Goal: Information Seeking & Learning: Check status

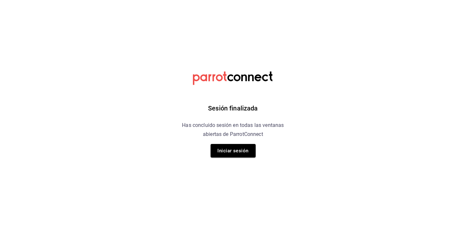
click at [225, 143] on div "Sesión finalizada Has concluido sesión en todas las ventanas abiertas de Parrot…" at bounding box center [233, 114] width 163 height 229
click at [226, 147] on button "Iniciar sesión" at bounding box center [232, 151] width 45 height 14
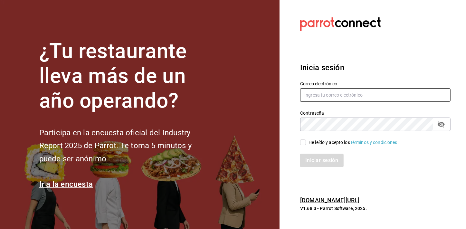
type input "mochomos.mitikah@grupocosteno.com"
click at [302, 144] on input "He leído y acepto los Términos y condiciones." at bounding box center [303, 142] width 6 height 6
checkbox input "true"
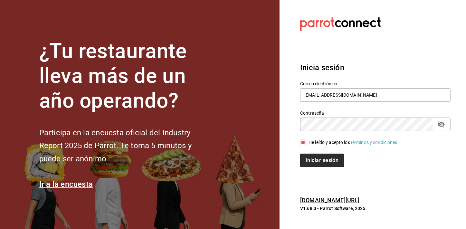
click at [312, 157] on button "Iniciar sesión" at bounding box center [322, 160] width 44 height 14
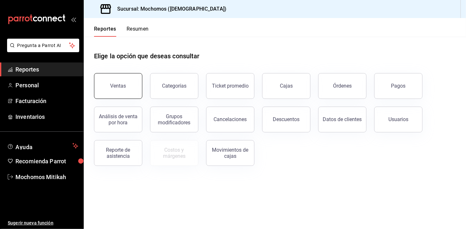
click at [129, 90] on button "Ventas" at bounding box center [118, 86] width 48 height 26
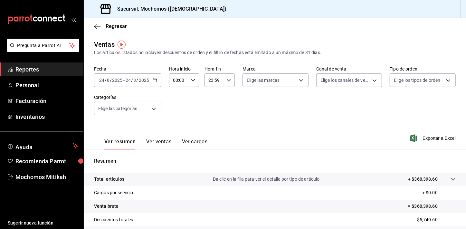
click at [154, 81] on icon "button" at bounding box center [155, 80] width 5 height 5
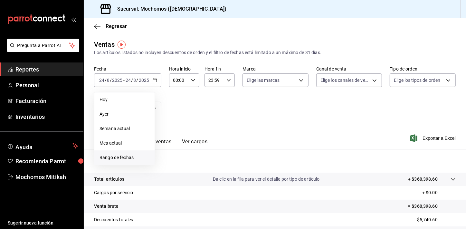
click at [132, 151] on li "Rango de fechas" at bounding box center [124, 157] width 60 height 14
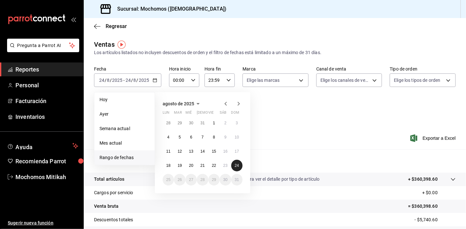
click at [237, 162] on button "24" at bounding box center [236, 166] width 11 height 12
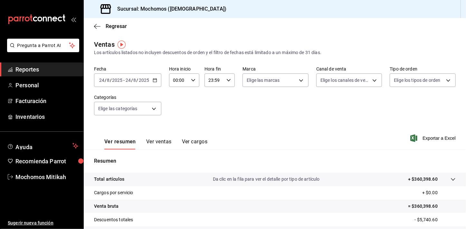
click at [191, 84] on div "00:00 Hora inicio" at bounding box center [184, 80] width 30 height 14
click at [179, 128] on button "02" at bounding box center [176, 127] width 13 height 13
click at [179, 128] on button "05" at bounding box center [176, 127] width 13 height 13
type input "05:00"
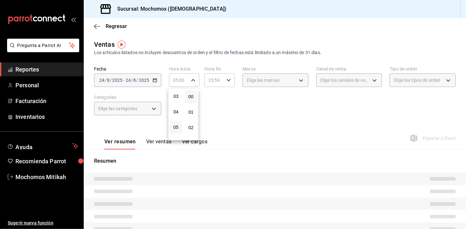
click at [308, 107] on div at bounding box center [233, 114] width 466 height 229
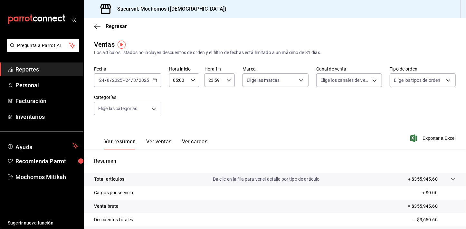
click at [229, 77] on div "23:59 Hora fin" at bounding box center [219, 80] width 30 height 14
click at [212, 104] on button "21" at bounding box center [211, 101] width 13 height 13
click at [212, 104] on span "04" at bounding box center [211, 105] width 5 height 5
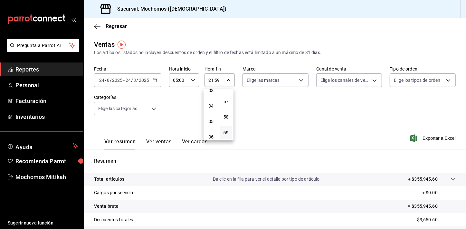
type input "04:59"
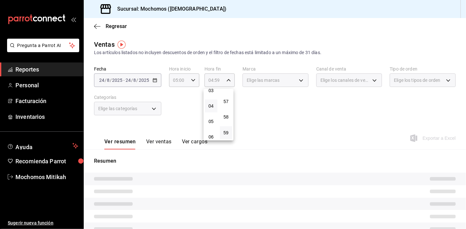
click at [290, 104] on div at bounding box center [233, 114] width 466 height 229
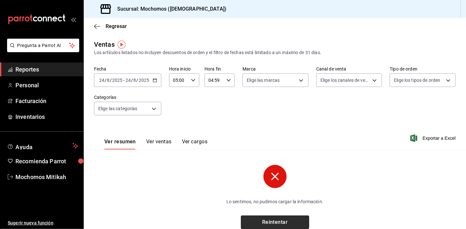
click at [270, 225] on button "Reintentar" at bounding box center [275, 222] width 68 height 14
click at [270, 223] on button "Reintentar" at bounding box center [275, 222] width 68 height 14
click at [228, 75] on div "04:59 Hora fin" at bounding box center [219, 80] width 30 height 14
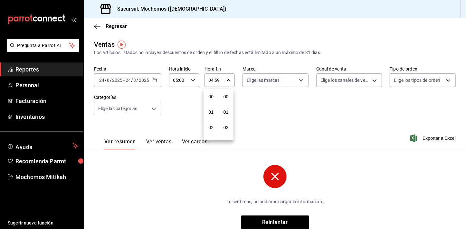
scroll to position [881, 0]
click at [216, 101] on button "04" at bounding box center [211, 96] width 13 height 13
click at [213, 132] on span "23" at bounding box center [211, 132] width 5 height 5
type input "23:59"
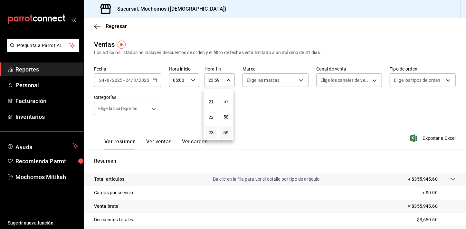
click at [350, 122] on div at bounding box center [233, 114] width 466 height 229
click at [423, 136] on span "Exportar a Excel" at bounding box center [433, 138] width 44 height 8
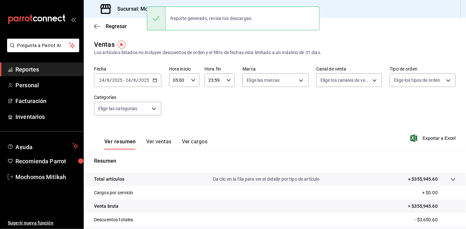
click at [40, 71] on span "Reportes" at bounding box center [46, 69] width 63 height 9
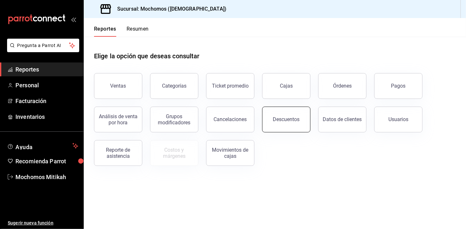
click at [293, 119] on div "Descuentos" at bounding box center [286, 119] width 27 height 6
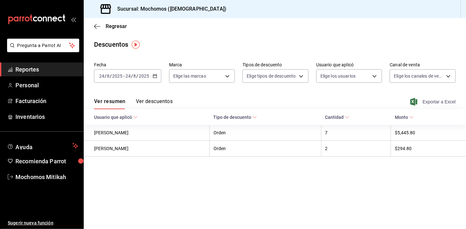
click at [435, 99] on span "Exportar a Excel" at bounding box center [433, 102] width 44 height 8
click at [160, 60] on main "Regresar Descuentos Fecha [DATE] [DATE] - [DATE] [DATE] Marca Elige las marcas …" at bounding box center [275, 123] width 382 height 211
drag, startPoint x: 159, startPoint y: 61, endPoint x: 155, endPoint y: 74, distance: 13.8
click at [155, 74] on \(Stroke\) "button" at bounding box center [155, 76] width 4 height 4
drag, startPoint x: 33, startPoint y: 70, endPoint x: 55, endPoint y: 83, distance: 24.7
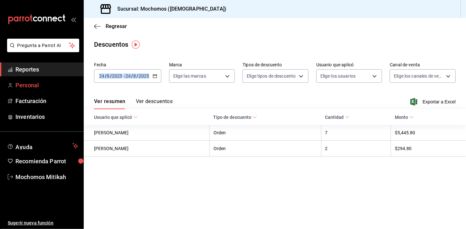
click at [33, 70] on span "Reportes" at bounding box center [46, 69] width 63 height 9
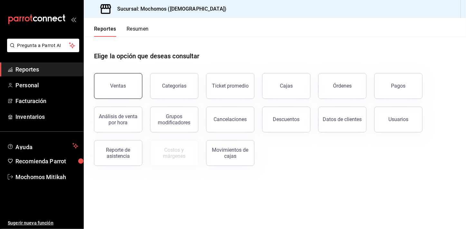
click at [129, 89] on button "Ventas" at bounding box center [118, 86] width 48 height 26
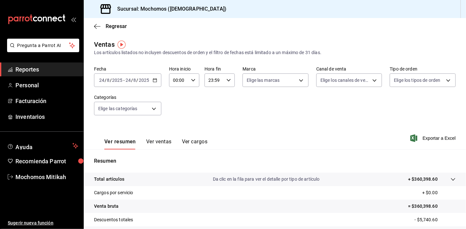
click at [154, 81] on icon "button" at bounding box center [155, 80] width 5 height 5
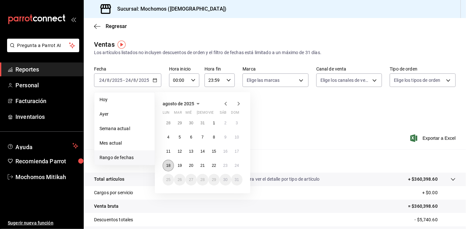
click at [166, 167] on abbr "18" at bounding box center [168, 165] width 4 height 5
click at [240, 165] on button "24" at bounding box center [236, 166] width 11 height 12
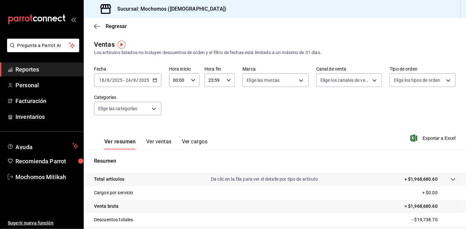
click at [191, 82] on icon "button" at bounding box center [193, 80] width 5 height 5
click at [177, 107] on button "01" at bounding box center [176, 112] width 13 height 13
click at [177, 107] on button "05" at bounding box center [176, 103] width 13 height 13
type input "05:00"
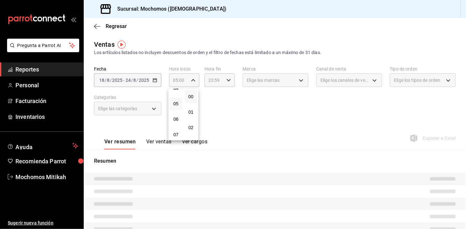
click at [252, 117] on div at bounding box center [233, 114] width 466 height 229
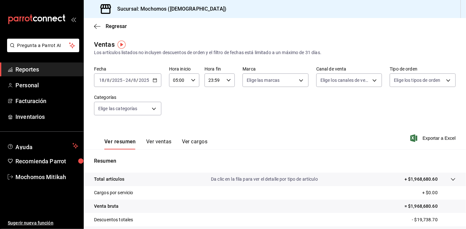
click at [228, 82] on icon "button" at bounding box center [228, 80] width 5 height 5
click at [270, 129] on div at bounding box center [233, 114] width 466 height 229
click at [431, 138] on span "Exportar a Excel" at bounding box center [433, 138] width 44 height 8
click at [69, 67] on span "Reportes" at bounding box center [46, 69] width 63 height 9
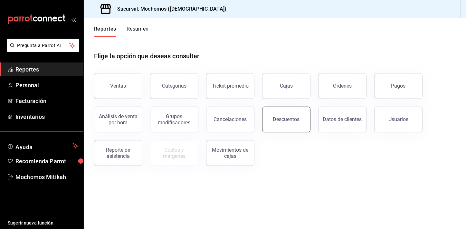
click at [280, 124] on button "Descuentos" at bounding box center [286, 120] width 48 height 26
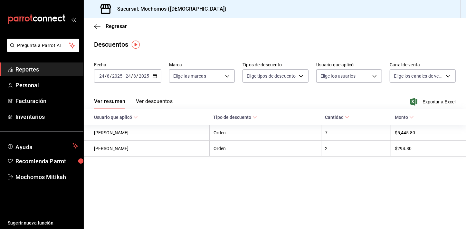
click at [155, 76] on icon "button" at bounding box center [155, 76] width 5 height 5
click at [156, 74] on icon "button" at bounding box center [155, 76] width 5 height 5
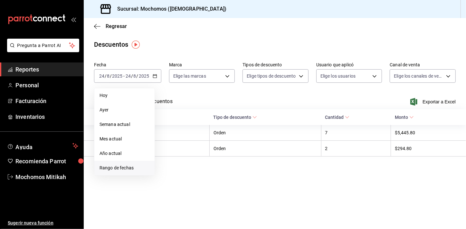
click at [118, 170] on span "Rango de fechas" at bounding box center [124, 167] width 50 height 7
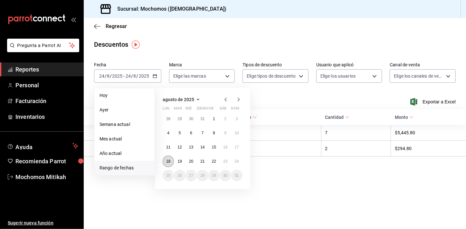
click at [171, 160] on button "18" at bounding box center [168, 161] width 11 height 12
click at [236, 163] on button "24" at bounding box center [236, 161] width 11 height 12
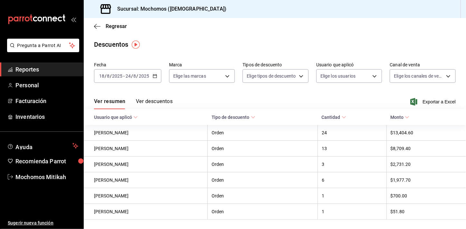
click at [429, 106] on div "Ver resumen Ver descuentos Exportar a Excel" at bounding box center [275, 99] width 382 height 19
click at [429, 103] on span "Exportar a Excel" at bounding box center [433, 102] width 44 height 8
click at [29, 66] on span "Reportes" at bounding box center [46, 69] width 63 height 9
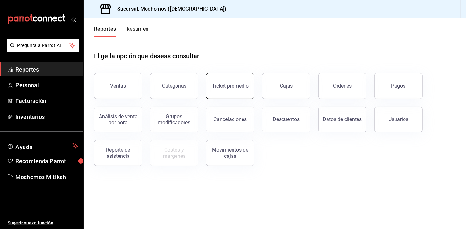
click at [241, 84] on div "Ticket promedio" at bounding box center [230, 86] width 37 height 6
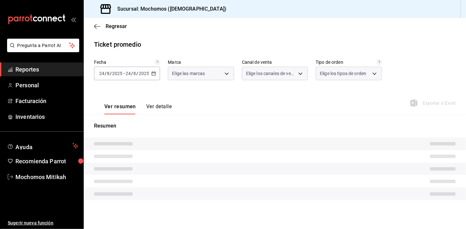
type input "d0e5f648-281b-433d-bf08-9501e0541b8c"
type input "PARROT,UBER_EATS,RAPPI,DIDI_FOOD,ONLINE"
type input "cc440b54-242b-418e-867f-ce57fb098104,EXTERNAL,95b7c8a9-84d2-4e3b-995f-2f2c21fa6…"
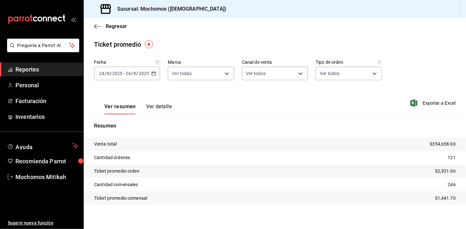
scroll to position [4, 0]
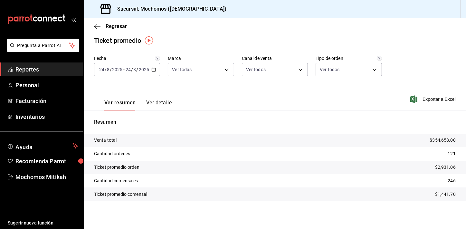
click at [139, 159] on tr "Cantidad órdenes 121" at bounding box center [275, 154] width 382 height 14
click at [152, 70] on icon "button" at bounding box center [153, 69] width 5 height 5
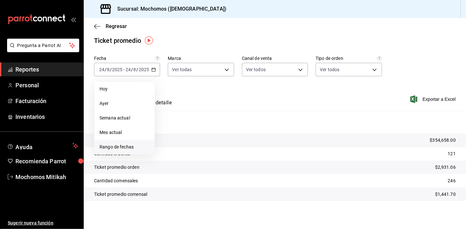
click at [122, 150] on li "Rango de fechas" at bounding box center [124, 147] width 60 height 14
click at [166, 157] on button "18" at bounding box center [168, 155] width 11 height 12
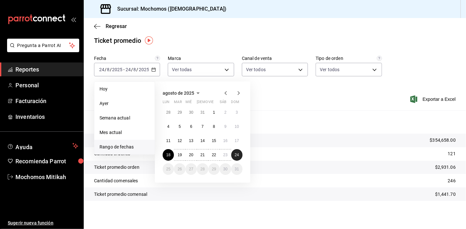
click at [238, 153] on abbr "24" at bounding box center [237, 155] width 4 height 5
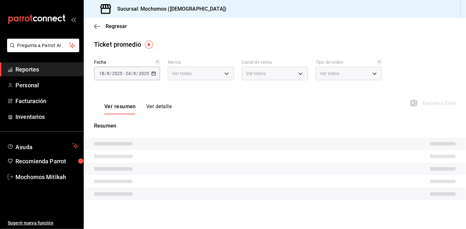
scroll to position [0, 0]
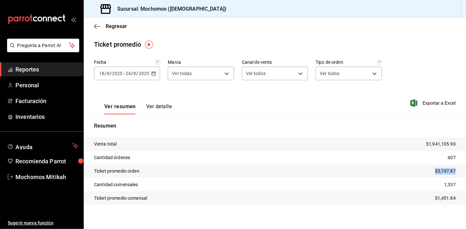
drag, startPoint x: 427, startPoint y: 171, endPoint x: 457, endPoint y: 171, distance: 30.3
click at [457, 171] on tr "Ticket promedio orden $3,197.87" at bounding box center [275, 171] width 382 height 14
copy p "$3,197.87"
click at [443, 63] on div "Fecha [DATE] [DATE] - [DATE] [DATE] Marca Ver todas d0e5f648-281b-433d-bf08-950…" at bounding box center [274, 74] width 361 height 28
click at [48, 66] on span "Reportes" at bounding box center [46, 69] width 63 height 9
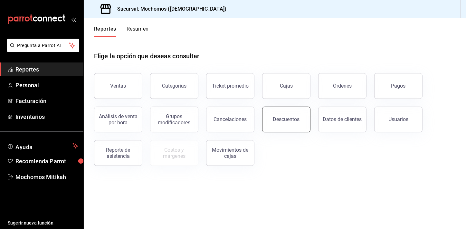
click at [290, 118] on div "Descuentos" at bounding box center [286, 119] width 27 height 6
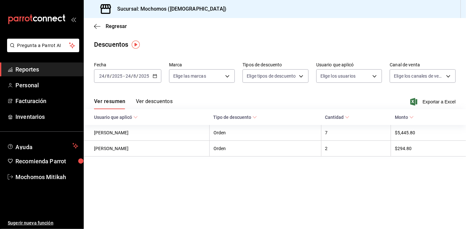
click at [154, 77] on icon "button" at bounding box center [155, 76] width 5 height 5
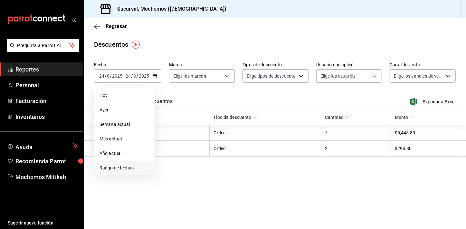
click at [118, 164] on li "Rango de fechas" at bounding box center [124, 168] width 60 height 14
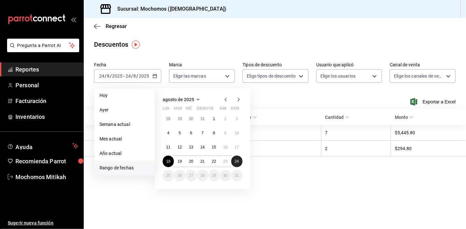
click at [235, 161] on abbr "24" at bounding box center [237, 161] width 4 height 5
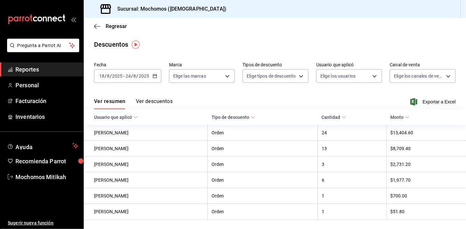
click at [440, 101] on span "Exportar a Excel" at bounding box center [433, 102] width 44 height 8
click at [49, 68] on span "Reportes" at bounding box center [46, 69] width 63 height 9
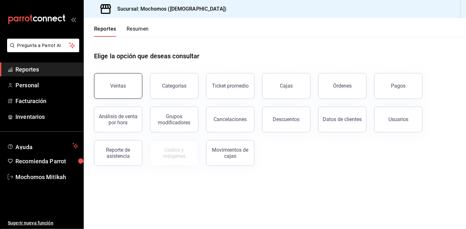
click at [121, 77] on button "Ventas" at bounding box center [118, 86] width 48 height 26
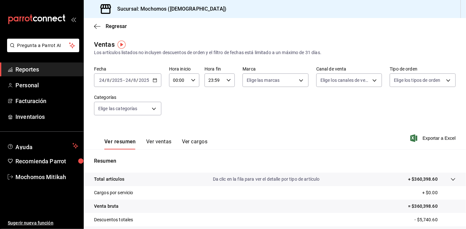
click at [154, 80] on icon "button" at bounding box center [155, 80] width 5 height 5
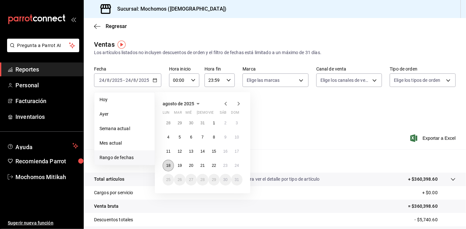
click at [168, 167] on abbr "18" at bounding box center [168, 165] width 4 height 5
click at [235, 166] on abbr "24" at bounding box center [237, 165] width 4 height 5
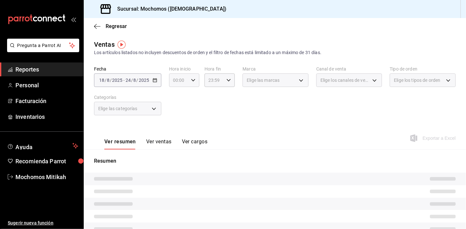
click at [191, 82] on icon "button" at bounding box center [193, 80] width 5 height 5
click at [175, 123] on button "02" at bounding box center [176, 127] width 13 height 13
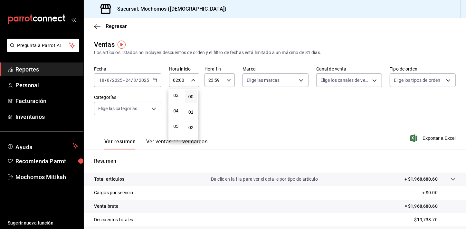
scroll to position [47, 0]
click at [175, 123] on button "05" at bounding box center [176, 127] width 13 height 13
type input "05:00"
click at [264, 116] on div at bounding box center [233, 114] width 466 height 229
click at [232, 82] on div "23:59 Hora fin" at bounding box center [219, 80] width 30 height 14
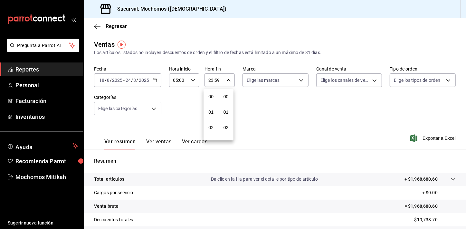
scroll to position [881, 0]
click at [212, 98] on button "21" at bounding box center [211, 101] width 13 height 13
click at [212, 98] on button "04" at bounding box center [211, 94] width 13 height 13
type input "04:59"
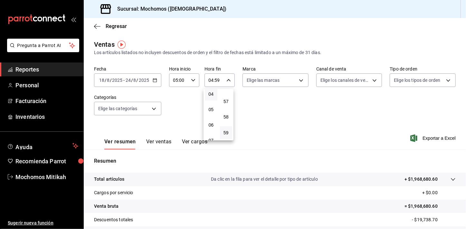
click at [267, 105] on div at bounding box center [233, 114] width 466 height 229
click at [431, 228] on tr "Certificados de regalo - $7,836.00" at bounding box center [275, 233] width 382 height 14
click at [317, 117] on div "Fecha [DATE] [DATE] - [DATE] [DATE] Hora inicio 05:00 Hora inicio Hora fin 04:5…" at bounding box center [274, 94] width 361 height 57
click at [57, 73] on span "Reportes" at bounding box center [46, 69] width 63 height 9
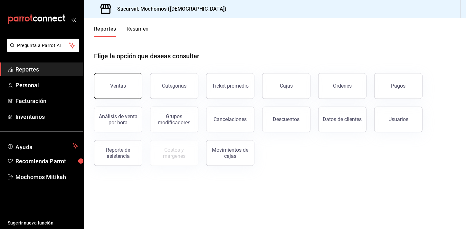
click at [120, 82] on button "Ventas" at bounding box center [118, 86] width 48 height 26
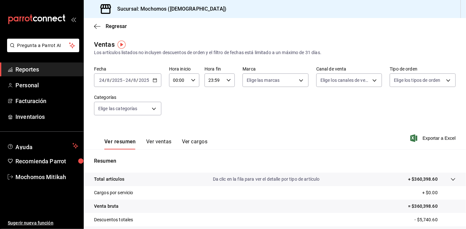
click at [155, 80] on icon "button" at bounding box center [155, 80] width 5 height 5
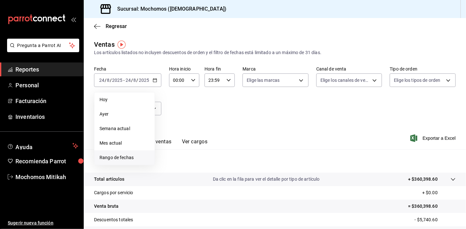
click at [116, 160] on span "Rango de fechas" at bounding box center [124, 157] width 50 height 7
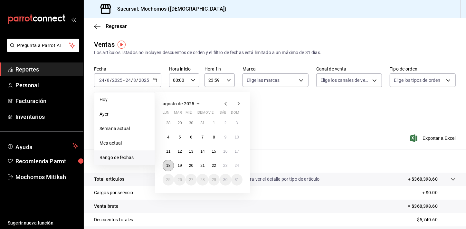
click at [168, 167] on abbr "18" at bounding box center [168, 165] width 4 height 5
click at [237, 166] on abbr "24" at bounding box center [237, 165] width 4 height 5
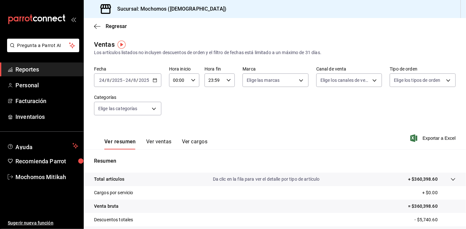
click at [154, 82] on \(Stroke\) "button" at bounding box center [155, 81] width 4 height 4
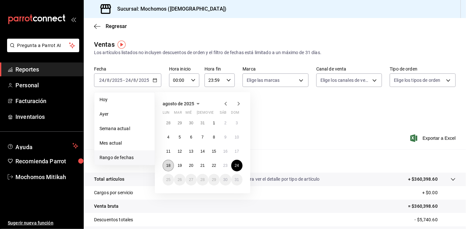
click at [169, 164] on abbr "18" at bounding box center [168, 165] width 4 height 5
click at [233, 166] on button "24" at bounding box center [236, 166] width 11 height 12
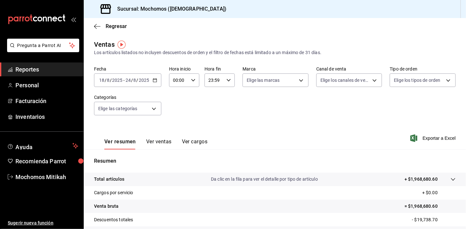
click at [191, 79] on icon "button" at bounding box center [193, 80] width 5 height 5
click at [178, 113] on span "01" at bounding box center [175, 111] width 5 height 5
type input "01:00"
click at [178, 113] on span "05" at bounding box center [175, 115] width 5 height 5
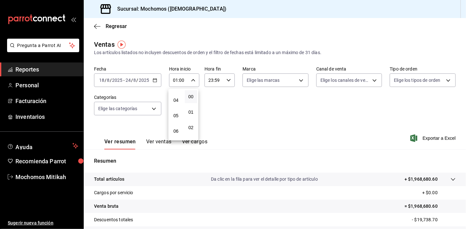
type input "05:00"
click at [274, 125] on div at bounding box center [233, 114] width 466 height 229
click at [419, 138] on span "Exportar a Excel" at bounding box center [433, 138] width 44 height 8
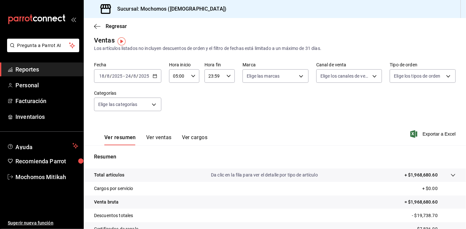
scroll to position [3, 0]
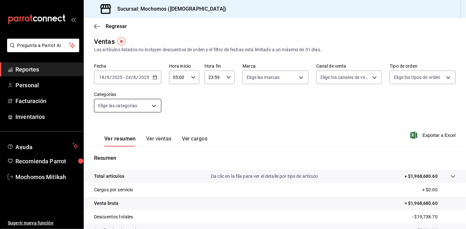
click at [154, 107] on body "Pregunta a Parrot AI Reportes Personal Facturación Inventarios Ayuda Recomienda…" at bounding box center [233, 114] width 466 height 229
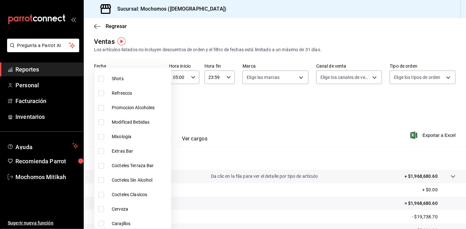
scroll to position [644, 0]
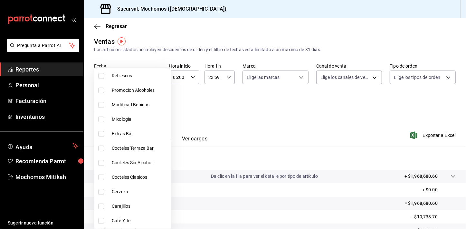
click at [113, 191] on span "Cerveza" at bounding box center [140, 191] width 57 height 7
type input "69587a78-2e8c-48fd-83ce-bd776cc24265"
checkbox input "true"
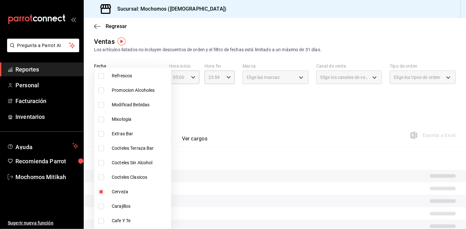
click at [274, 116] on div at bounding box center [233, 114] width 466 height 229
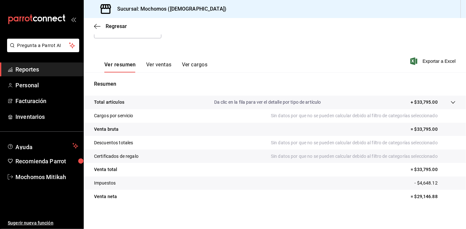
scroll to position [79, 0]
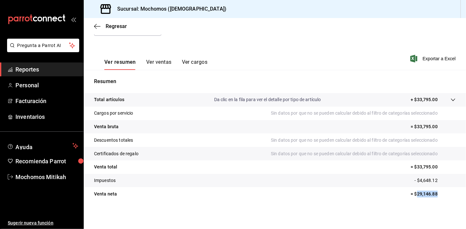
drag, startPoint x: 412, startPoint y: 195, endPoint x: 432, endPoint y: 193, distance: 21.0
click at [432, 193] on p "= $29,146.88" at bounding box center [432, 194] width 45 height 7
copy p "29,146.88"
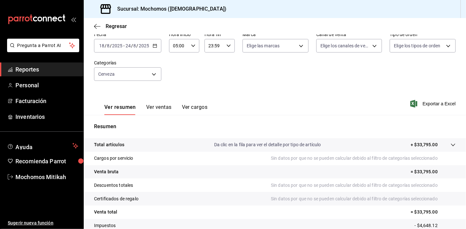
scroll to position [21, 0]
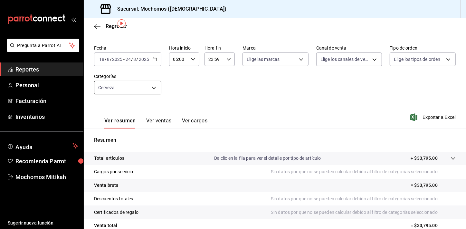
click at [151, 91] on body "Pregunta a Parrot AI Reportes Personal Facturación Inventarios Ayuda Recomienda…" at bounding box center [233, 114] width 466 height 229
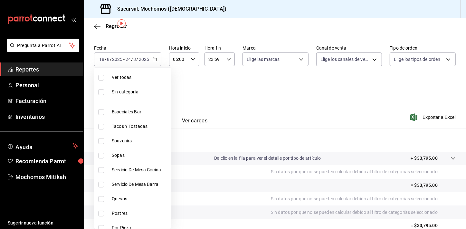
click at [134, 82] on li "Ver todas" at bounding box center [132, 77] width 77 height 14
type input "2f35be6f-ff15-4940-b385-314360a5d00c,4e108ac5-71ad-4fe3-83dd-65cb98b4ff2e,7ee7a…"
checkbox input "true"
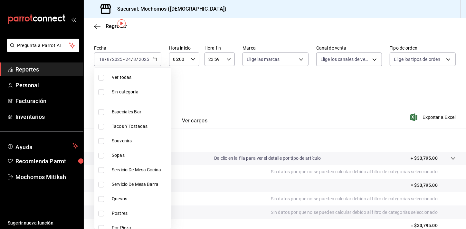
checkbox input "true"
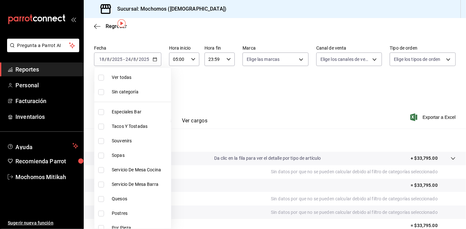
checkbox input "true"
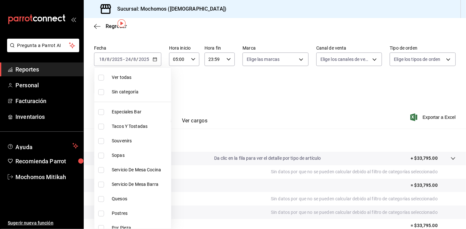
checkbox input "true"
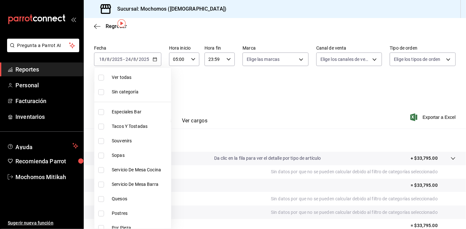
checkbox input "true"
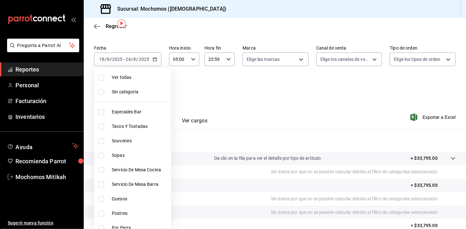
checkbox input "true"
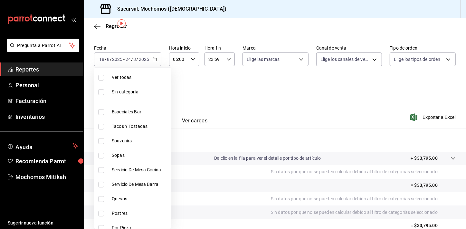
checkbox input "true"
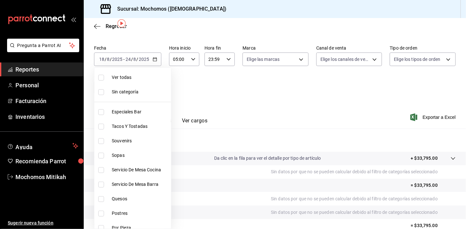
checkbox input "true"
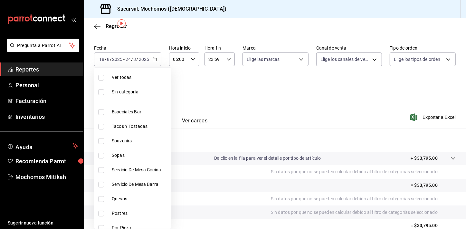
checkbox input "true"
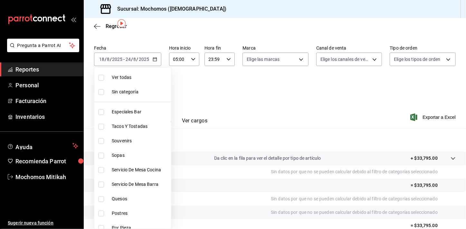
checkbox input "true"
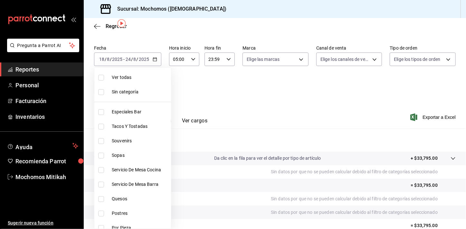
checkbox input "true"
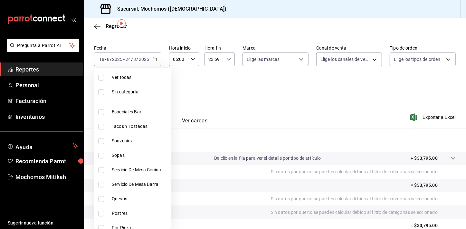
checkbox input "true"
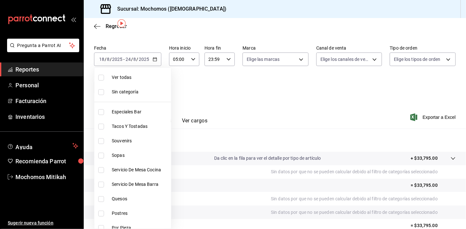
checkbox input "true"
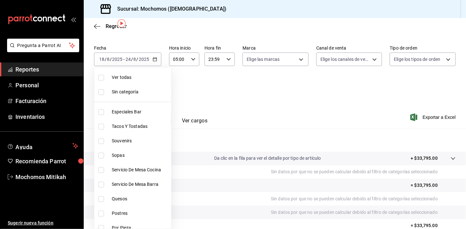
checkbox input "true"
click at [134, 82] on li "Ver todas" at bounding box center [132, 77] width 77 height 14
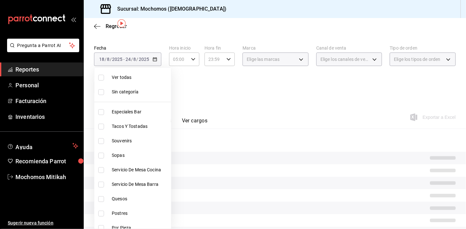
checkbox input "false"
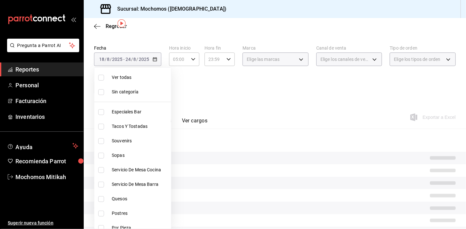
checkbox input "false"
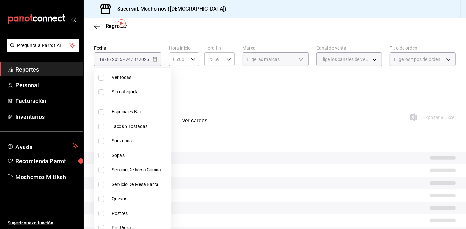
checkbox input "false"
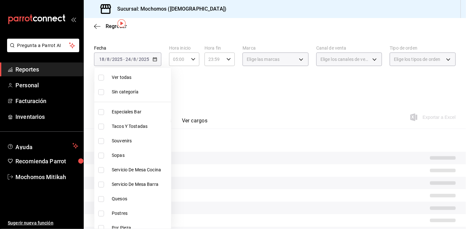
checkbox input "false"
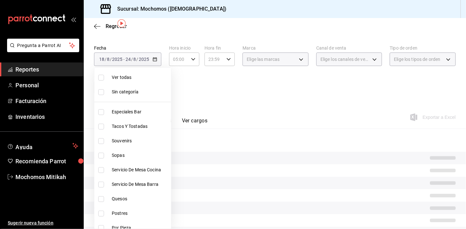
checkbox input "false"
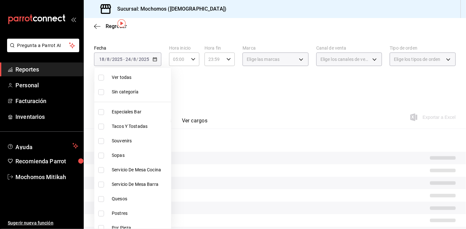
checkbox input "false"
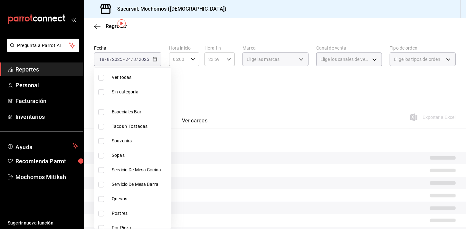
checkbox input "false"
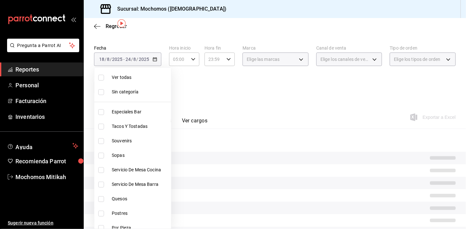
checkbox input "false"
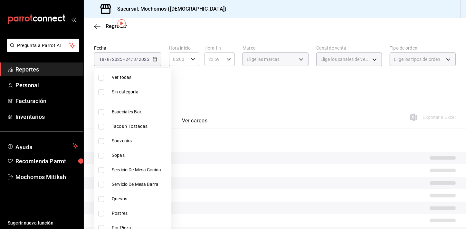
checkbox input "false"
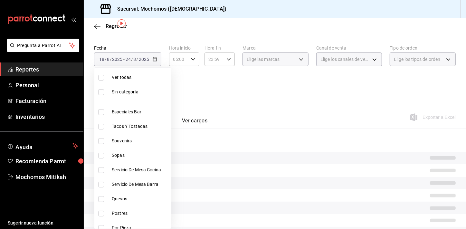
checkbox input "false"
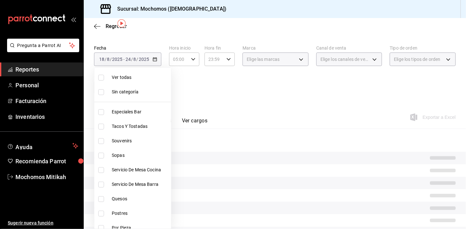
checkbox input "false"
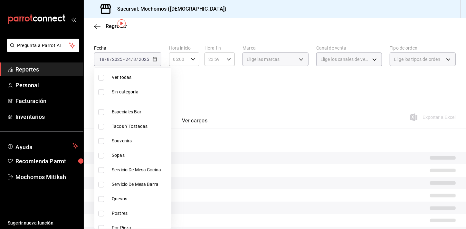
checkbox input "false"
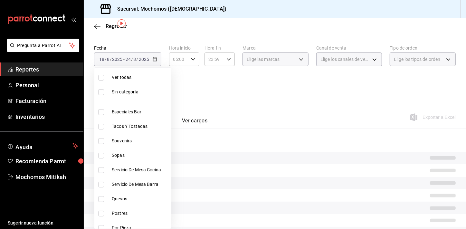
checkbox input "false"
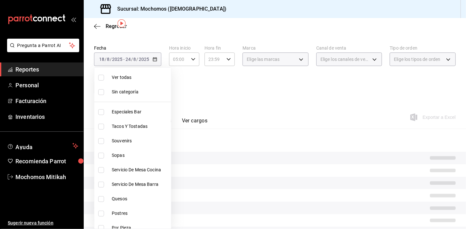
checkbox input "false"
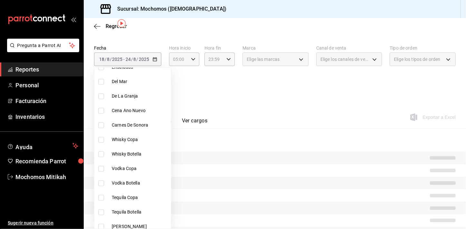
scroll to position [299, 0]
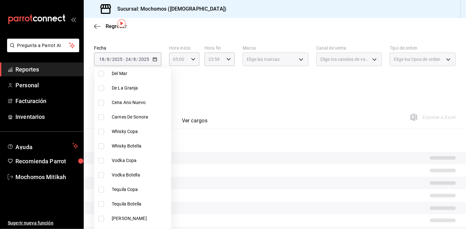
click at [103, 131] on input "checkbox" at bounding box center [101, 132] width 6 height 6
checkbox input "true"
click at [101, 145] on input "checkbox" at bounding box center [101, 146] width 6 height 6
checkbox input "true"
type input "d53151bb-c692-4997-a38b-28d855fe71ee,d285e1d7-cc9e-45ba-a735-c487687f9d6b"
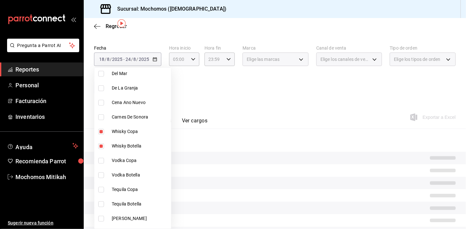
click at [101, 158] on input "checkbox" at bounding box center [101, 161] width 6 height 6
checkbox input "true"
type input "d53151bb-c692-4997-a38b-28d855fe71ee,d285e1d7-cc9e-45ba-a735-c487687f9d6b,e3d73…"
drag, startPoint x: 101, startPoint y: 173, endPoint x: 100, endPoint y: 185, distance: 11.9
click at [101, 172] on input "checkbox" at bounding box center [101, 175] width 6 height 6
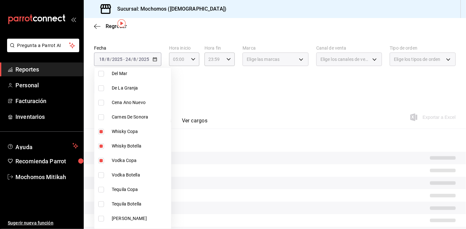
checkbox input "true"
type input "d53151bb-c692-4997-a38b-28d855fe71ee,d285e1d7-cc9e-45ba-a735-c487687f9d6b,e3d73…"
drag, startPoint x: 100, startPoint y: 190, endPoint x: 101, endPoint y: 203, distance: 13.5
click at [100, 190] on input "checkbox" at bounding box center [101, 190] width 6 height 6
checkbox input "true"
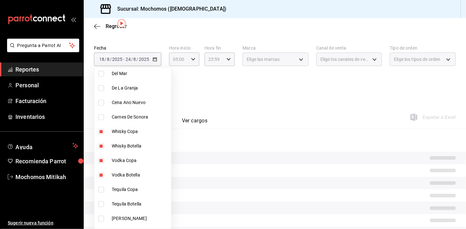
type input "d53151bb-c692-4997-a38b-28d855fe71ee,d285e1d7-cc9e-45ba-a735-c487687f9d6b,e3d73…"
click at [100, 204] on input "checkbox" at bounding box center [101, 204] width 6 height 6
checkbox input "true"
type input "d53151bb-c692-4997-a38b-28d855fe71ee,d285e1d7-cc9e-45ba-a735-c487687f9d6b,e3d73…"
click at [101, 216] on input "checkbox" at bounding box center [101, 219] width 6 height 6
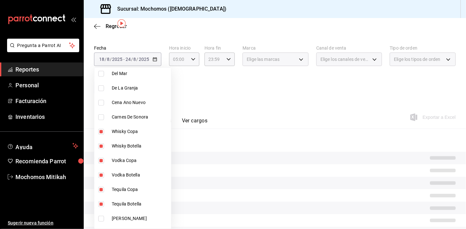
checkbox input "true"
type input "d53151bb-c692-4997-a38b-28d855fe71ee,d285e1d7-cc9e-45ba-a735-c487687f9d6b,e3d73…"
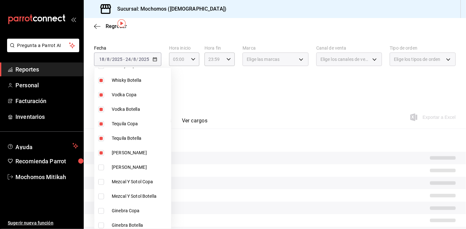
scroll to position [405, 0]
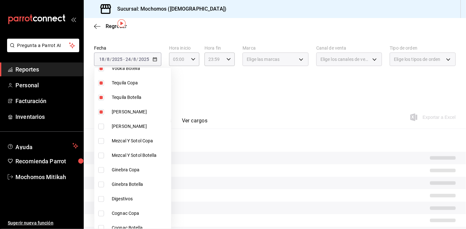
click at [101, 125] on input "checkbox" at bounding box center [101, 127] width 6 height 6
checkbox input "true"
type input "d53151bb-c692-4997-a38b-28d855fe71ee,d285e1d7-cc9e-45ba-a735-c487687f9d6b,e3d73…"
drag, startPoint x: 101, startPoint y: 139, endPoint x: 101, endPoint y: 153, distance: 13.8
click at [101, 140] on input "checkbox" at bounding box center [101, 141] width 6 height 6
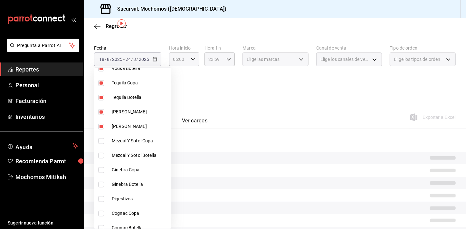
checkbox input "true"
type input "d53151bb-c692-4997-a38b-28d855fe71ee,d285e1d7-cc9e-45ba-a735-c487687f9d6b,e3d73…"
click at [101, 153] on input "checkbox" at bounding box center [101, 156] width 6 height 6
checkbox input "true"
type input "d53151bb-c692-4997-a38b-28d855fe71ee,d285e1d7-cc9e-45ba-a735-c487687f9d6b,e3d73…"
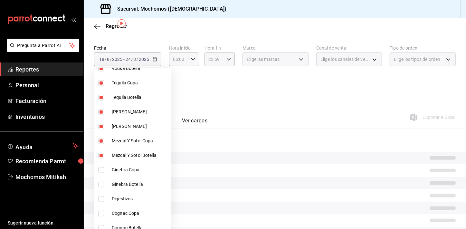
drag, startPoint x: 100, startPoint y: 171, endPoint x: 100, endPoint y: 177, distance: 6.1
click at [100, 171] on input "checkbox" at bounding box center [101, 170] width 6 height 6
checkbox input "true"
type input "d53151bb-c692-4997-a38b-28d855fe71ee,d285e1d7-cc9e-45ba-a735-c487687f9d6b,e3d73…"
click at [101, 185] on input "checkbox" at bounding box center [101, 184] width 6 height 6
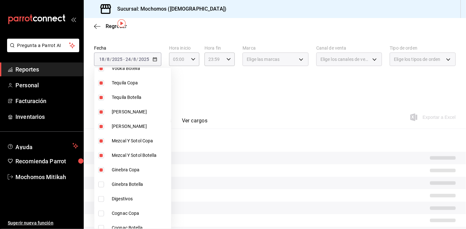
checkbox input "true"
type input "d53151bb-c692-4997-a38b-28d855fe71ee,d285e1d7-cc9e-45ba-a735-c487687f9d6b,e3d73…"
click at [101, 198] on input "checkbox" at bounding box center [101, 199] width 6 height 6
checkbox input "true"
click at [100, 211] on input "checkbox" at bounding box center [101, 213] width 6 height 6
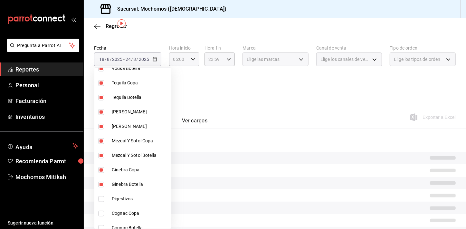
checkbox input "true"
type input "d53151bb-c692-4997-a38b-28d855fe71ee,d285e1d7-cc9e-45ba-a735-c487687f9d6b,e3d73…"
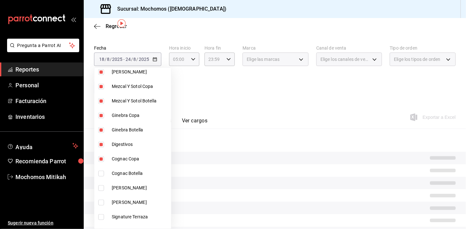
scroll to position [493, 0]
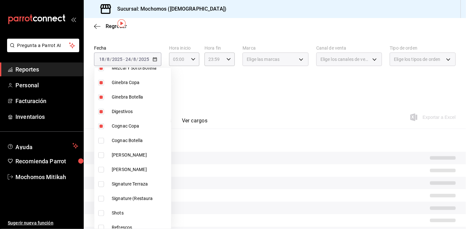
click at [103, 138] on input "checkbox" at bounding box center [101, 141] width 6 height 6
checkbox input "true"
type input "d53151bb-c692-4997-a38b-28d855fe71ee,d285e1d7-cc9e-45ba-a735-c487687f9d6b,e3d73…"
click at [102, 152] on input "checkbox" at bounding box center [101, 155] width 6 height 6
checkbox input "true"
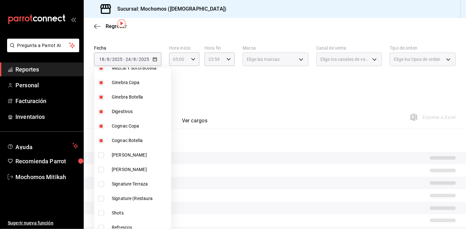
type input "d53151bb-c692-4997-a38b-28d855fe71ee,d285e1d7-cc9e-45ba-a735-c487687f9d6b,e3d73…"
drag, startPoint x: 101, startPoint y: 169, endPoint x: 158, endPoint y: 161, distance: 57.6
click at [100, 169] on input "checkbox" at bounding box center [101, 170] width 6 height 6
checkbox input "true"
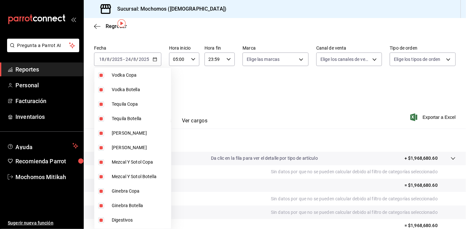
scroll to position [429, 0]
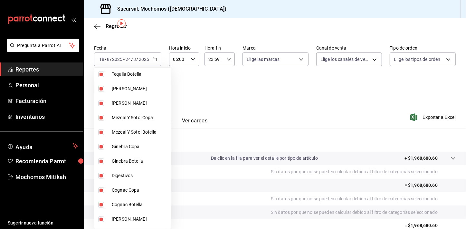
click at [232, 93] on div at bounding box center [233, 114] width 466 height 229
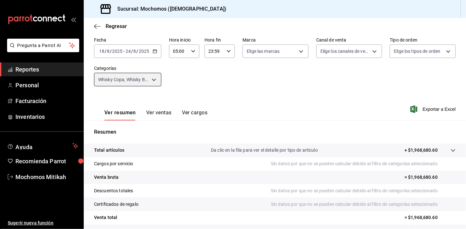
scroll to position [79, 0]
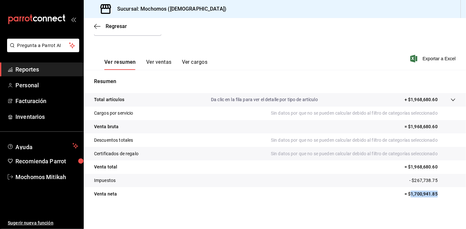
drag, startPoint x: 407, startPoint y: 194, endPoint x: 432, endPoint y: 195, distance: 25.4
click at [432, 195] on p "= $1,700,941.85" at bounding box center [429, 194] width 51 height 7
copy p "1,700,941.85"
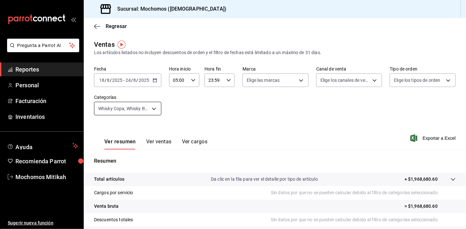
click at [153, 103] on body "Pregunta a Parrot AI Reportes Personal Facturación Inventarios Ayuda Recomienda…" at bounding box center [233, 114] width 466 height 229
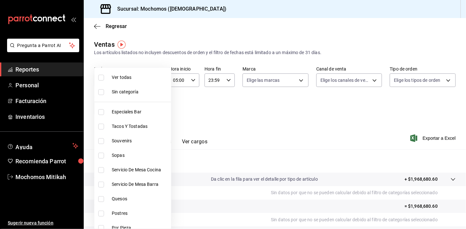
click at [198, 120] on div at bounding box center [233, 114] width 466 height 229
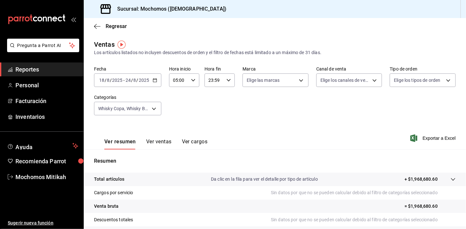
click at [198, 120] on div "Ver todas Sin categoría Especiales Bar Tacos Y Tostadas Souvenirs Sopas Servici…" at bounding box center [233, 114] width 466 height 229
click at [157, 103] on body "Pregunta a Parrot AI Reportes Personal Facturación Inventarios Ayuda Recomienda…" at bounding box center [233, 114] width 466 height 229
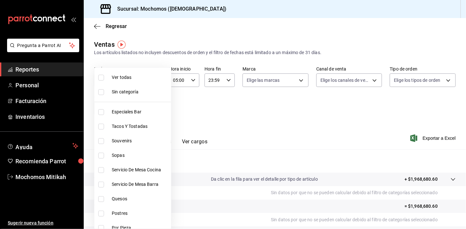
click at [129, 80] on span "Ver todas" at bounding box center [140, 77] width 57 height 7
type input "2f35be6f-ff15-4940-b385-314360a5d00c,4e108ac5-71ad-4fe3-83dd-65cb98b4ff2e,7ee7a…"
checkbox input "true"
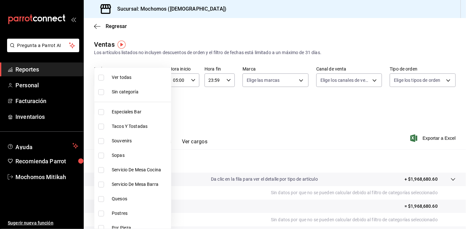
checkbox input "true"
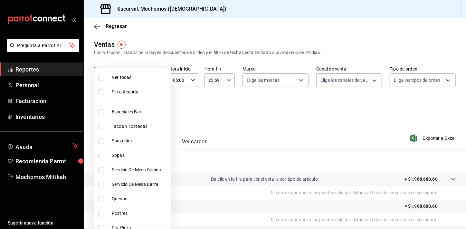
checkbox input "true"
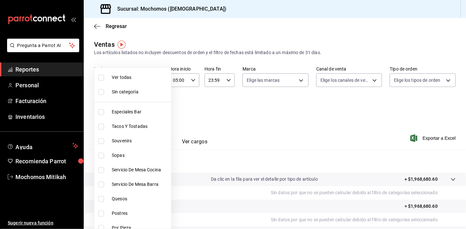
checkbox input "true"
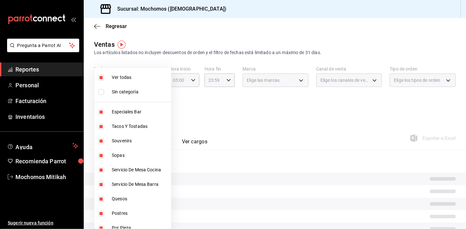
click at [129, 80] on span "Ver todas" at bounding box center [140, 77] width 57 height 7
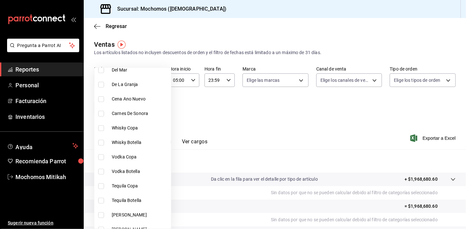
scroll to position [297, 0]
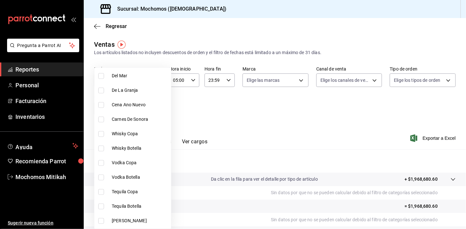
click at [101, 132] on input "checkbox" at bounding box center [101, 134] width 6 height 6
click at [101, 148] on input "checkbox" at bounding box center [101, 148] width 6 height 6
click at [100, 163] on input "checkbox" at bounding box center [101, 163] width 6 height 6
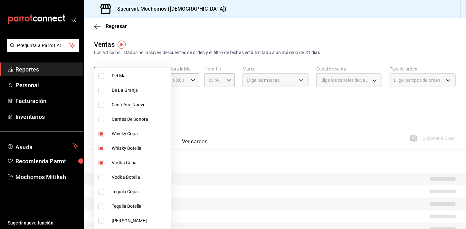
click at [100, 176] on input "checkbox" at bounding box center [101, 177] width 6 height 6
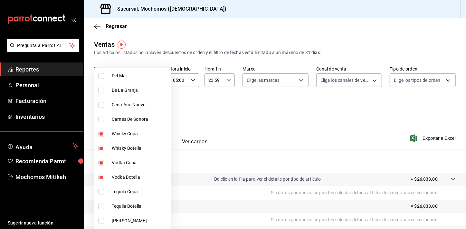
drag, startPoint x: 101, startPoint y: 191, endPoint x: 101, endPoint y: 206, distance: 15.4
click at [101, 191] on input "checkbox" at bounding box center [101, 192] width 6 height 6
drag, startPoint x: 101, startPoint y: 206, endPoint x: 101, endPoint y: 214, distance: 7.4
click at [101, 206] on input "checkbox" at bounding box center [101, 206] width 6 height 6
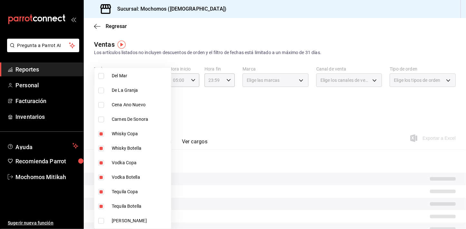
click at [101, 221] on input "checkbox" at bounding box center [101, 221] width 6 height 6
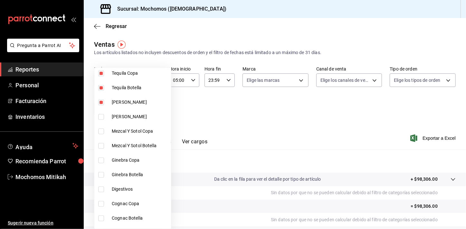
scroll to position [425, 0]
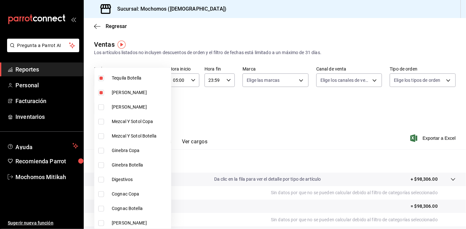
click at [101, 108] on input "checkbox" at bounding box center [101, 107] width 6 height 6
click at [101, 122] on input "checkbox" at bounding box center [101, 122] width 6 height 6
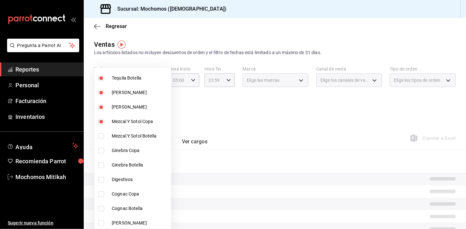
click at [101, 135] on input "checkbox" at bounding box center [101, 136] width 6 height 6
click at [100, 150] on input "checkbox" at bounding box center [101, 151] width 6 height 6
click at [100, 164] on input "checkbox" at bounding box center [101, 165] width 6 height 6
drag, startPoint x: 101, startPoint y: 179, endPoint x: 100, endPoint y: 193, distance: 14.2
click at [100, 179] on input "checkbox" at bounding box center [101, 180] width 6 height 6
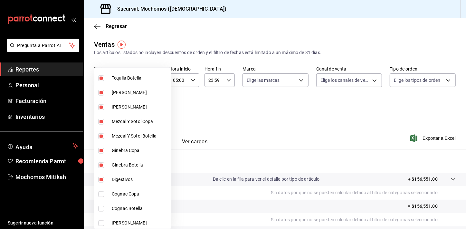
click at [100, 193] on input "checkbox" at bounding box center [101, 194] width 6 height 6
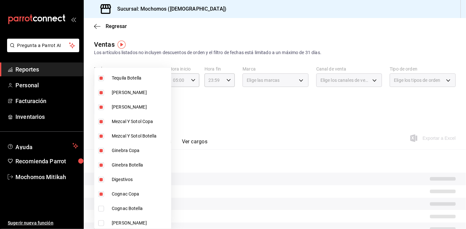
click at [102, 207] on input "checkbox" at bounding box center [101, 209] width 6 height 6
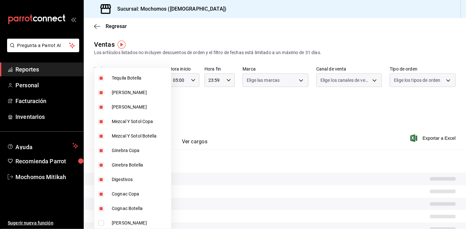
click at [102, 221] on input "checkbox" at bounding box center [101, 223] width 6 height 6
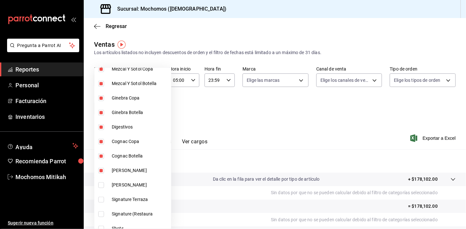
scroll to position [491, 0]
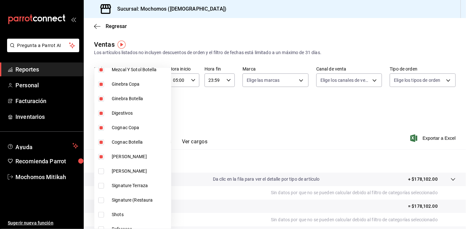
click at [102, 171] on input "checkbox" at bounding box center [101, 171] width 6 height 6
click at [410, 106] on div at bounding box center [233, 114] width 466 height 229
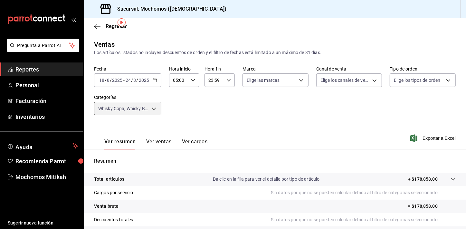
scroll to position [79, 0]
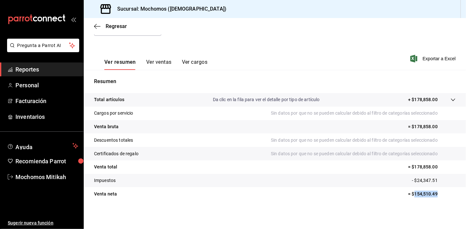
drag, startPoint x: 409, startPoint y: 193, endPoint x: 433, endPoint y: 194, distance: 23.8
click at [433, 194] on p "= $154,510.49" at bounding box center [432, 194] width 48 height 7
copy p "154,510.49"
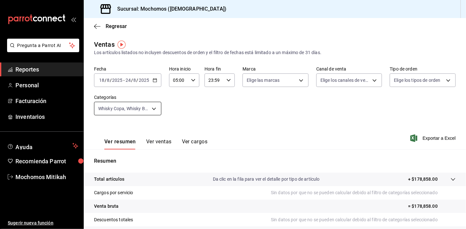
click at [156, 105] on body "Pregunta a Parrot AI Reportes Personal Facturación Inventarios Ayuda Recomienda…" at bounding box center [233, 114] width 466 height 229
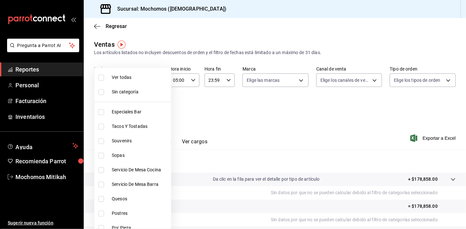
drag, startPoint x: 142, startPoint y: 80, endPoint x: 160, endPoint y: 82, distance: 17.8
click at [142, 80] on span "Ver todas" at bounding box center [140, 77] width 57 height 7
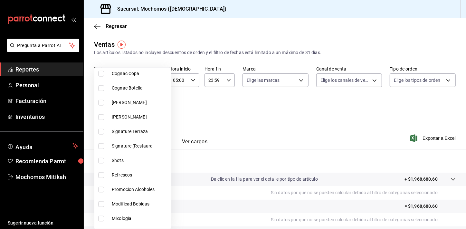
scroll to position [553, 0]
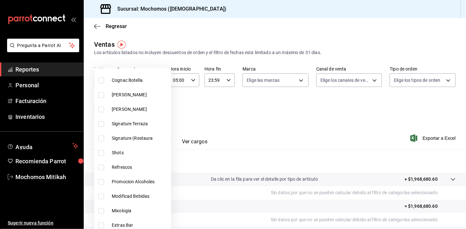
drag, startPoint x: 102, startPoint y: 125, endPoint x: 103, endPoint y: 137, distance: 12.6
click at [102, 124] on input "checkbox" at bounding box center [101, 124] width 6 height 6
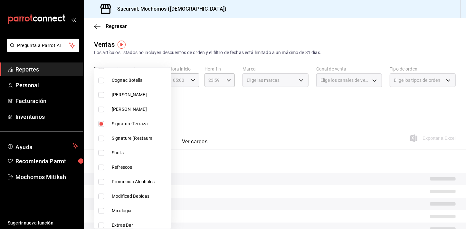
click at [103, 137] on input "checkbox" at bounding box center [101, 138] width 6 height 6
click at [101, 154] on li "Shots" at bounding box center [132, 152] width 77 height 14
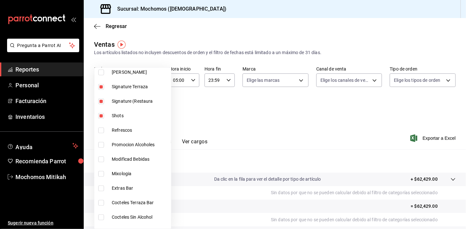
scroll to position [605, 0]
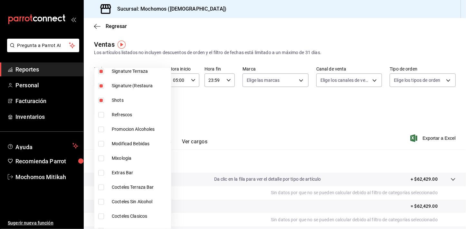
click at [106, 161] on li "Mixologia" at bounding box center [132, 158] width 77 height 14
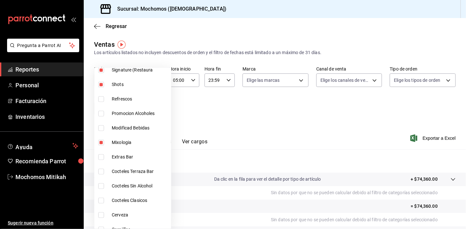
scroll to position [625, 0]
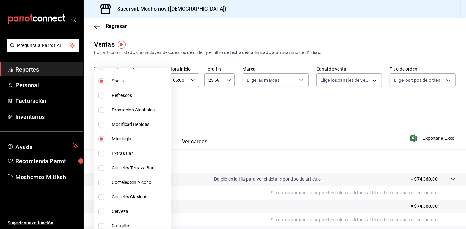
click at [101, 167] on input "checkbox" at bounding box center [101, 168] width 6 height 6
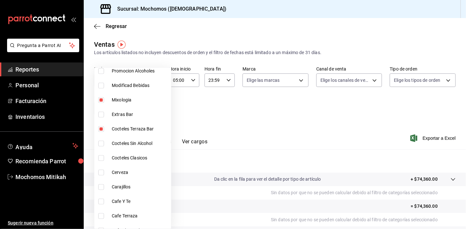
scroll to position [671, 0]
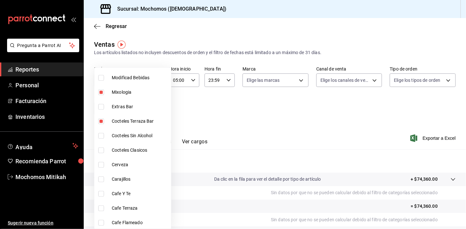
drag, startPoint x: 101, startPoint y: 151, endPoint x: 153, endPoint y: 177, distance: 57.7
click at [101, 151] on input "checkbox" at bounding box center [101, 150] width 6 height 6
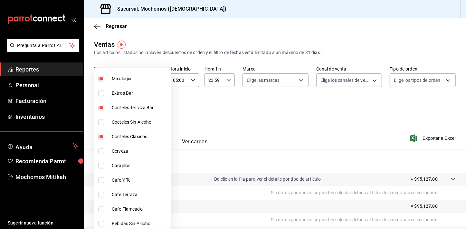
scroll to position [689, 0]
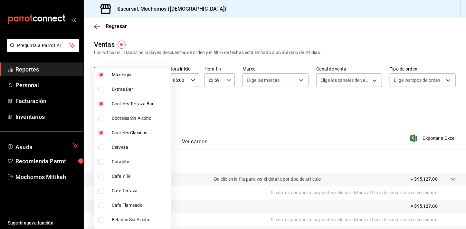
click at [105, 164] on label at bounding box center [102, 162] width 8 height 6
click at [104, 164] on input "checkbox" at bounding box center [101, 162] width 6 height 6
click at [101, 201] on li "Cafe Flameado" at bounding box center [132, 205] width 77 height 14
click at [100, 163] on input "checkbox" at bounding box center [101, 162] width 6 height 6
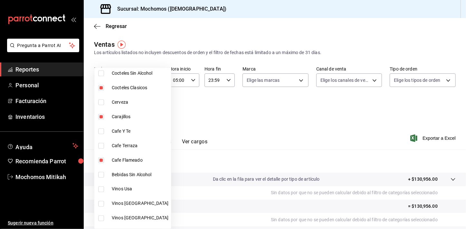
scroll to position [739, 0]
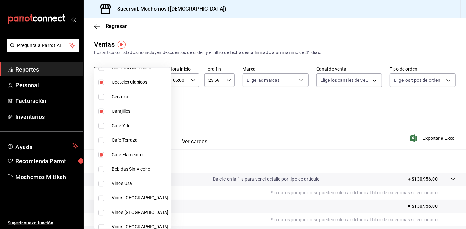
click at [253, 123] on div at bounding box center [233, 114] width 466 height 229
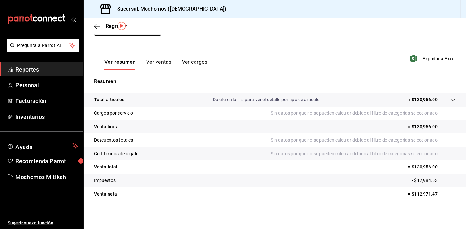
scroll to position [0, 0]
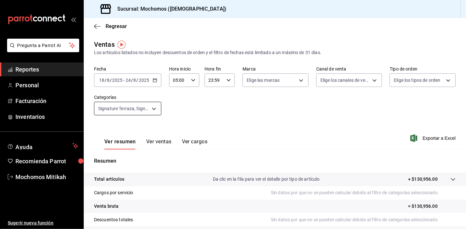
click at [154, 107] on body "Pregunta a Parrot AI Reportes Personal Facturación Inventarios Ayuda Recomienda…" at bounding box center [233, 114] width 466 height 229
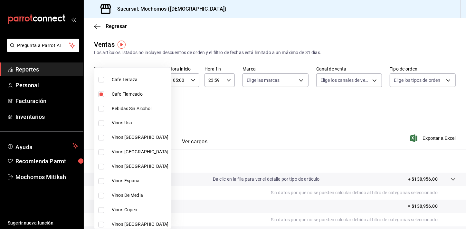
scroll to position [817, 0]
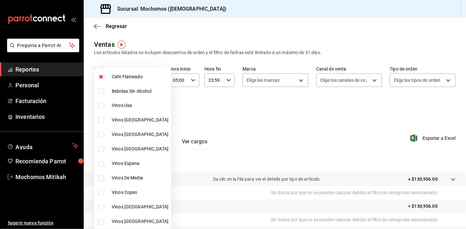
click at [315, 150] on div at bounding box center [233, 114] width 466 height 229
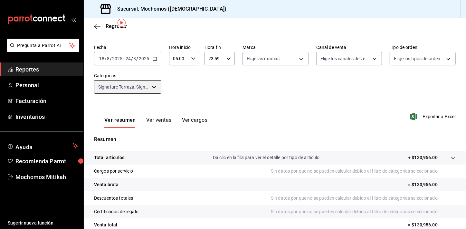
scroll to position [0, 0]
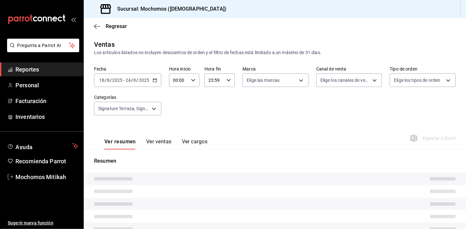
type input "05:00"
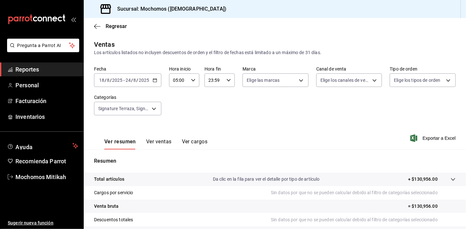
click at [154, 79] on icon "button" at bounding box center [155, 80] width 5 height 5
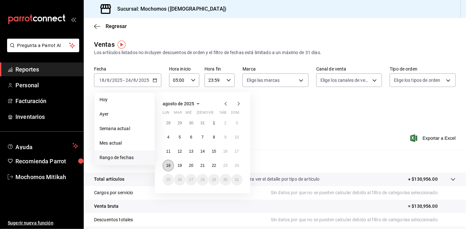
click at [168, 164] on abbr "18" at bounding box center [168, 165] width 4 height 5
click at [240, 164] on button "24" at bounding box center [236, 166] width 11 height 12
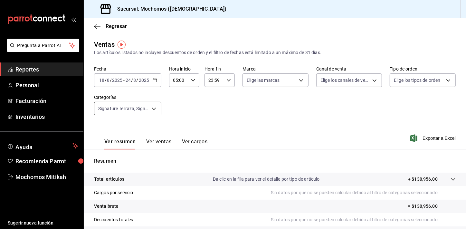
click at [156, 110] on body "Pregunta a Parrot AI Reportes Personal Facturación Inventarios Ayuda Recomienda…" at bounding box center [233, 114] width 466 height 229
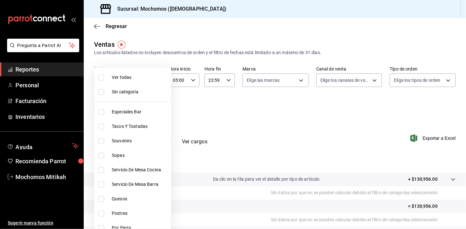
click at [144, 81] on li "Ver todas" at bounding box center [132, 77] width 77 height 14
type input "2f35be6f-ff15-4940-b385-314360a5d00c,4e108ac5-71ad-4fe3-83dd-65cb98b4ff2e,7ee7a…"
checkbox input "true"
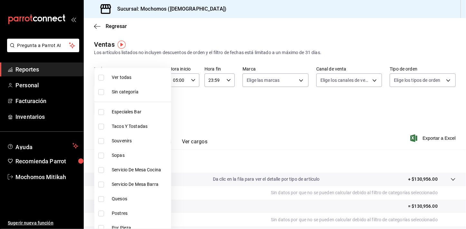
checkbox input "true"
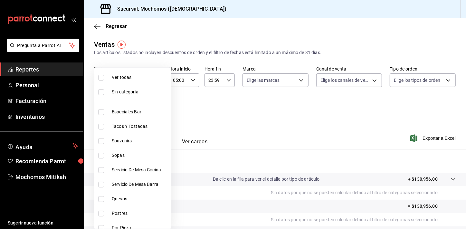
checkbox input "true"
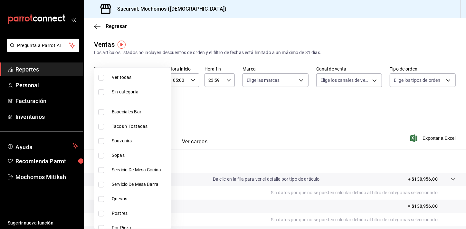
checkbox input "true"
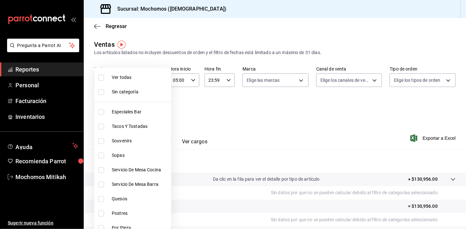
checkbox input "true"
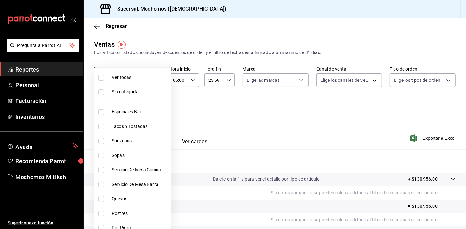
checkbox input "true"
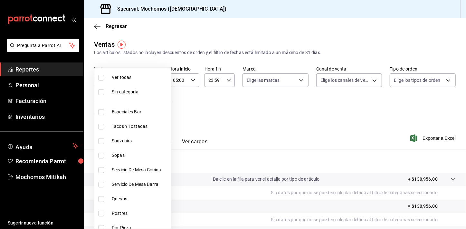
checkbox input "true"
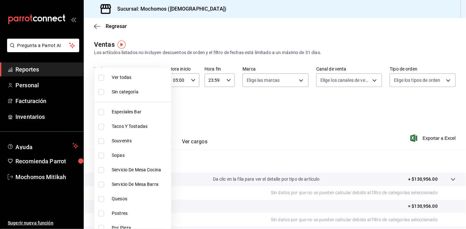
checkbox input "true"
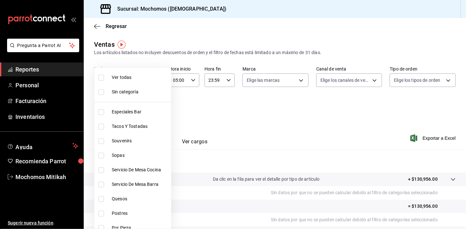
checkbox input "true"
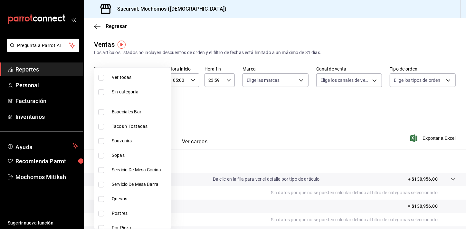
checkbox input "true"
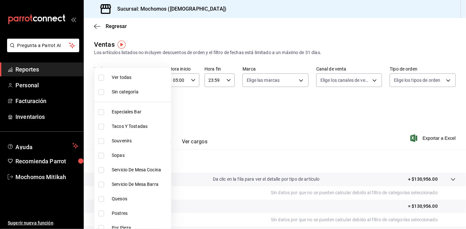
checkbox input "true"
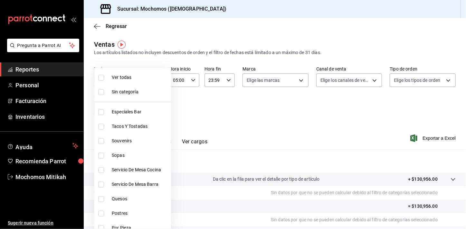
checkbox input "true"
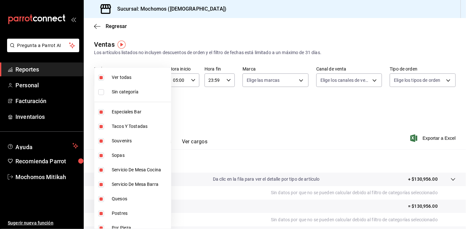
click at [144, 81] on li "Ver todas" at bounding box center [132, 77] width 77 height 14
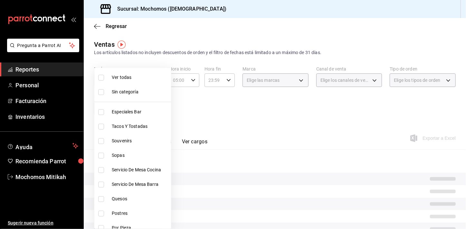
checkbox input "false"
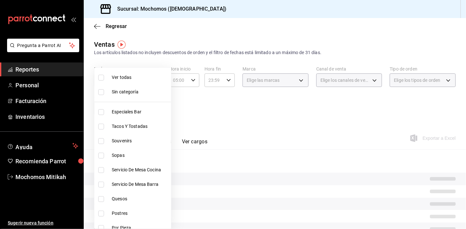
checkbox input "false"
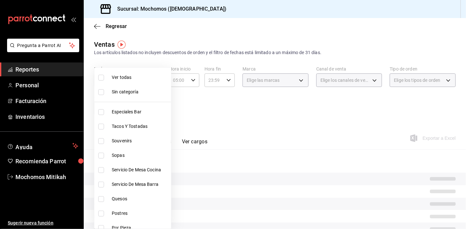
checkbox input "false"
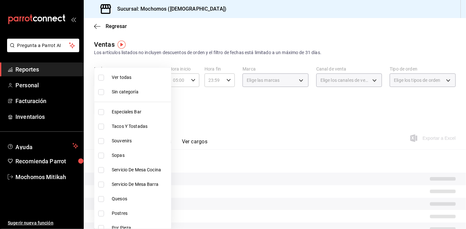
checkbox input "false"
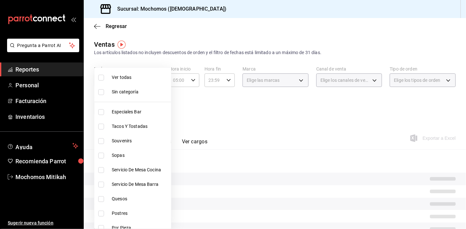
checkbox input "false"
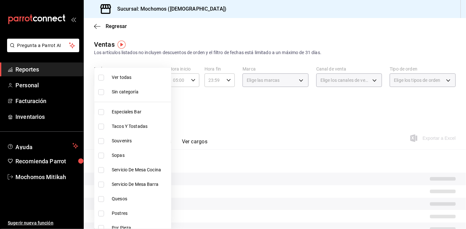
checkbox input "false"
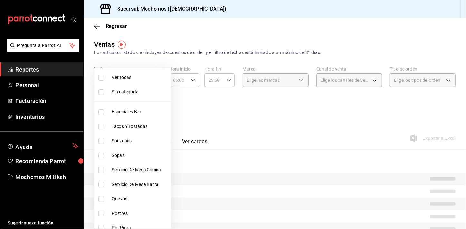
checkbox input "false"
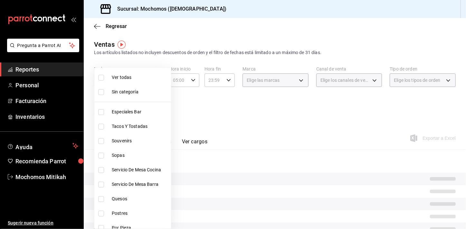
checkbox input "false"
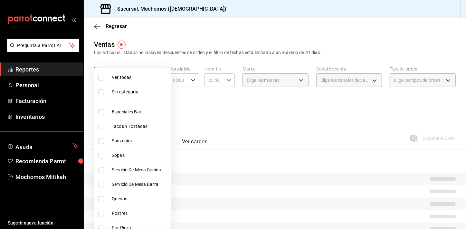
checkbox input "false"
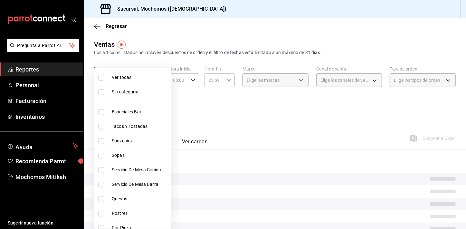
checkbox input "false"
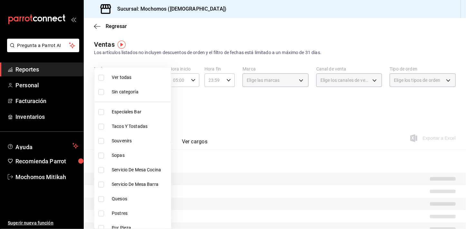
checkbox input "false"
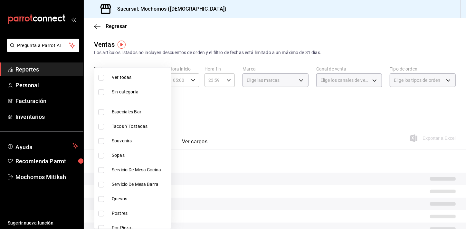
checkbox input "false"
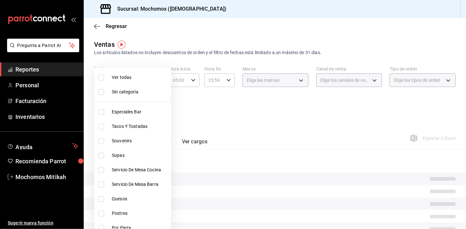
checkbox input "false"
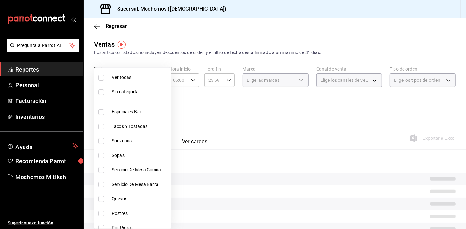
checkbox input "false"
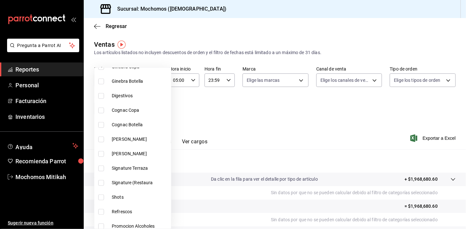
scroll to position [516, 0]
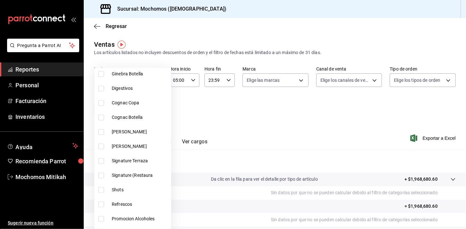
click at [106, 161] on label at bounding box center [102, 161] width 8 height 6
click at [104, 161] on input "checkbox" at bounding box center [101, 161] width 6 height 6
checkbox input "false"
click at [103, 172] on input "checkbox" at bounding box center [101, 175] width 6 height 6
checkbox input "true"
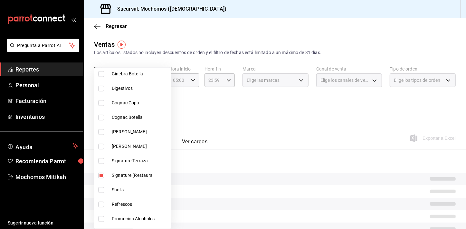
click at [103, 185] on li "Shots" at bounding box center [132, 189] width 77 height 14
type input "bf2e88a6-c9df-4257-b39a-46634f7df295,153cf931-75fd-40e2-88f6-c3964bbf817a"
checkbox input "true"
click at [101, 161] on input "checkbox" at bounding box center [101, 161] width 6 height 6
checkbox input "true"
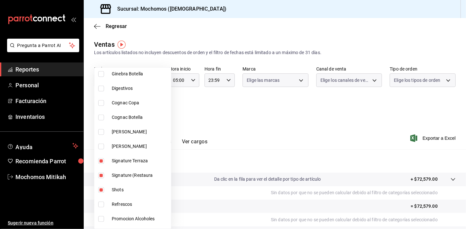
type input "bf2e88a6-c9df-4257-b39a-46634f7df295,153cf931-75fd-40e2-88f6-c3964bbf817a,680c8…"
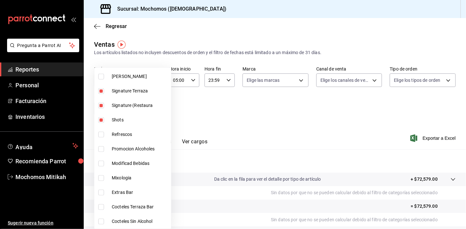
scroll to position [592, 0]
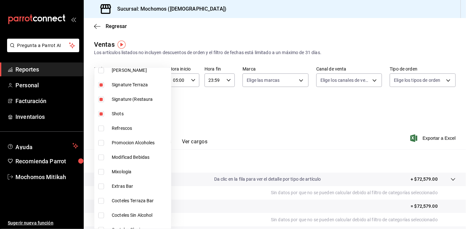
click at [103, 172] on input "checkbox" at bounding box center [101, 172] width 6 height 6
checkbox input "true"
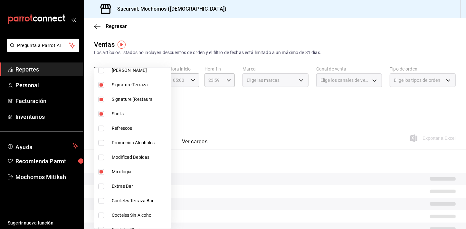
click at [102, 196] on li "Cocteles Terraza Bar" at bounding box center [132, 200] width 77 height 14
type input "bf2e88a6-c9df-4257-b39a-46634f7df295,153cf931-75fd-40e2-88f6-c3964bbf817a,680c8…"
checkbox input "true"
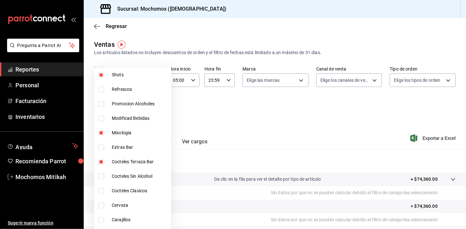
scroll to position [642, 0]
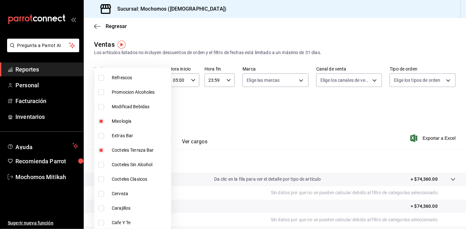
drag, startPoint x: 101, startPoint y: 181, endPoint x: 102, endPoint y: 198, distance: 17.5
click at [101, 180] on input "checkbox" at bounding box center [101, 179] width 6 height 6
checkbox input "true"
type input "bf2e88a6-c9df-4257-b39a-46634f7df295,153cf931-75fd-40e2-88f6-c3964bbf817a,680c8…"
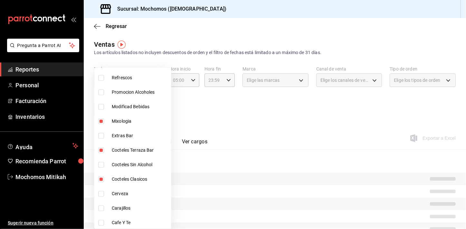
click at [102, 205] on input "checkbox" at bounding box center [101, 208] width 6 height 6
checkbox input "true"
type input "bf2e88a6-c9df-4257-b39a-46634f7df295,153cf931-75fd-40e2-88f6-c3964bbf817a,680c8…"
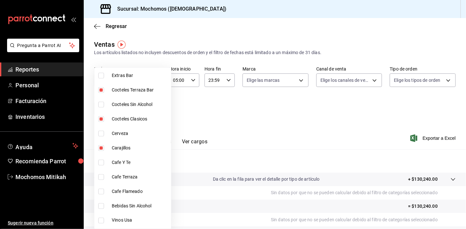
scroll to position [712, 0]
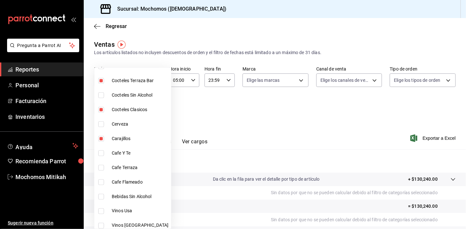
drag, startPoint x: 100, startPoint y: 181, endPoint x: 163, endPoint y: 185, distance: 63.9
click at [100, 180] on input "checkbox" at bounding box center [101, 182] width 6 height 6
checkbox input "true"
type input "bf2e88a6-c9df-4257-b39a-46634f7df295,153cf931-75fd-40e2-88f6-c3964bbf817a,680c8…"
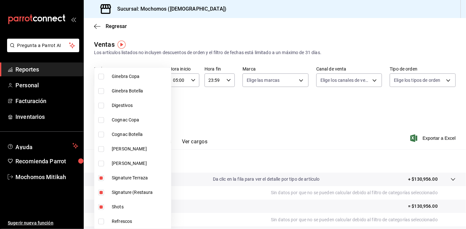
scroll to position [489, 0]
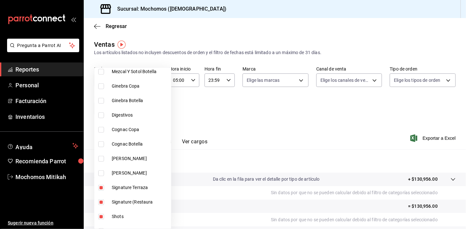
click at [227, 127] on div at bounding box center [233, 114] width 466 height 229
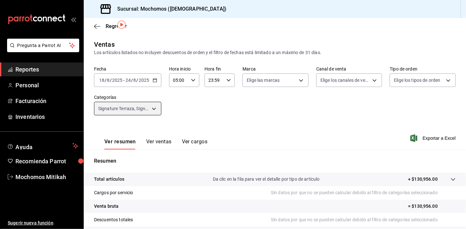
scroll to position [79, 0]
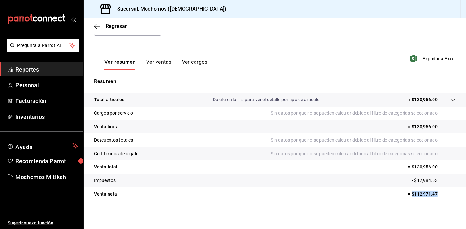
drag, startPoint x: 409, startPoint y: 195, endPoint x: 433, endPoint y: 196, distance: 24.8
click at [433, 196] on p "= $112,971.47" at bounding box center [432, 194] width 48 height 7
copy p "$112,971.47"
